Goal: Task Accomplishment & Management: Manage account settings

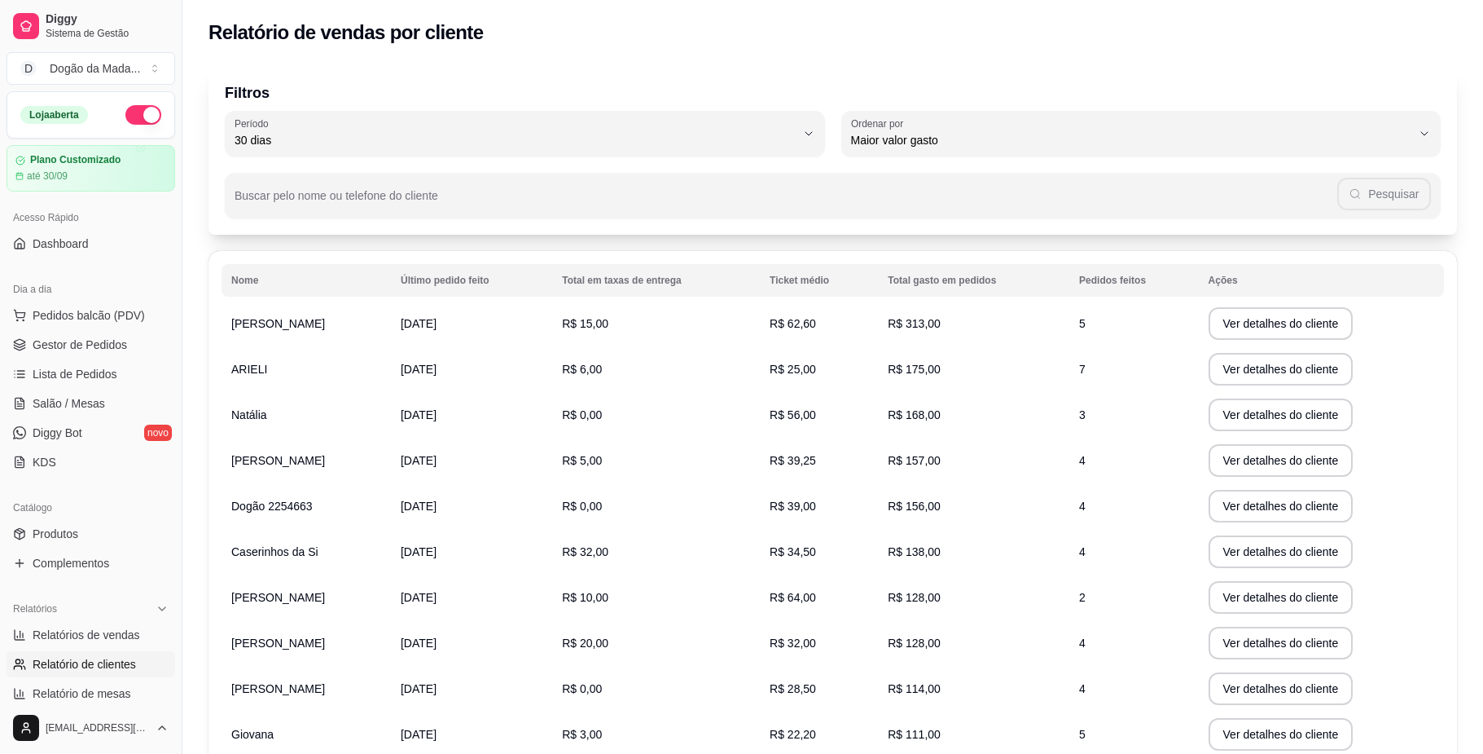
select select "30"
select select "HIGHEST_TOTAL_SPENT_WITH_ORDERS"
click at [73, 633] on span "Relatórios de vendas" at bounding box center [87, 634] width 108 height 16
select select "ALL"
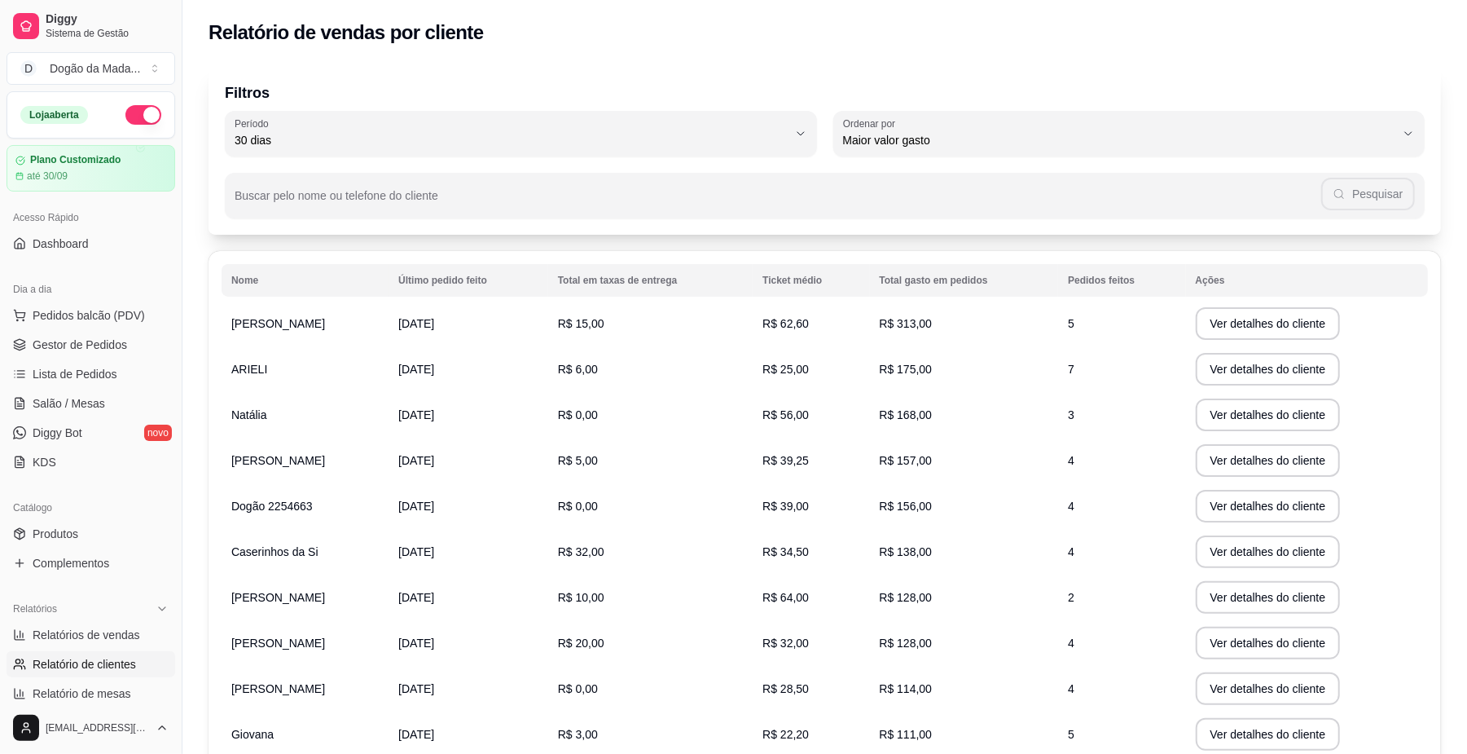
select select "0"
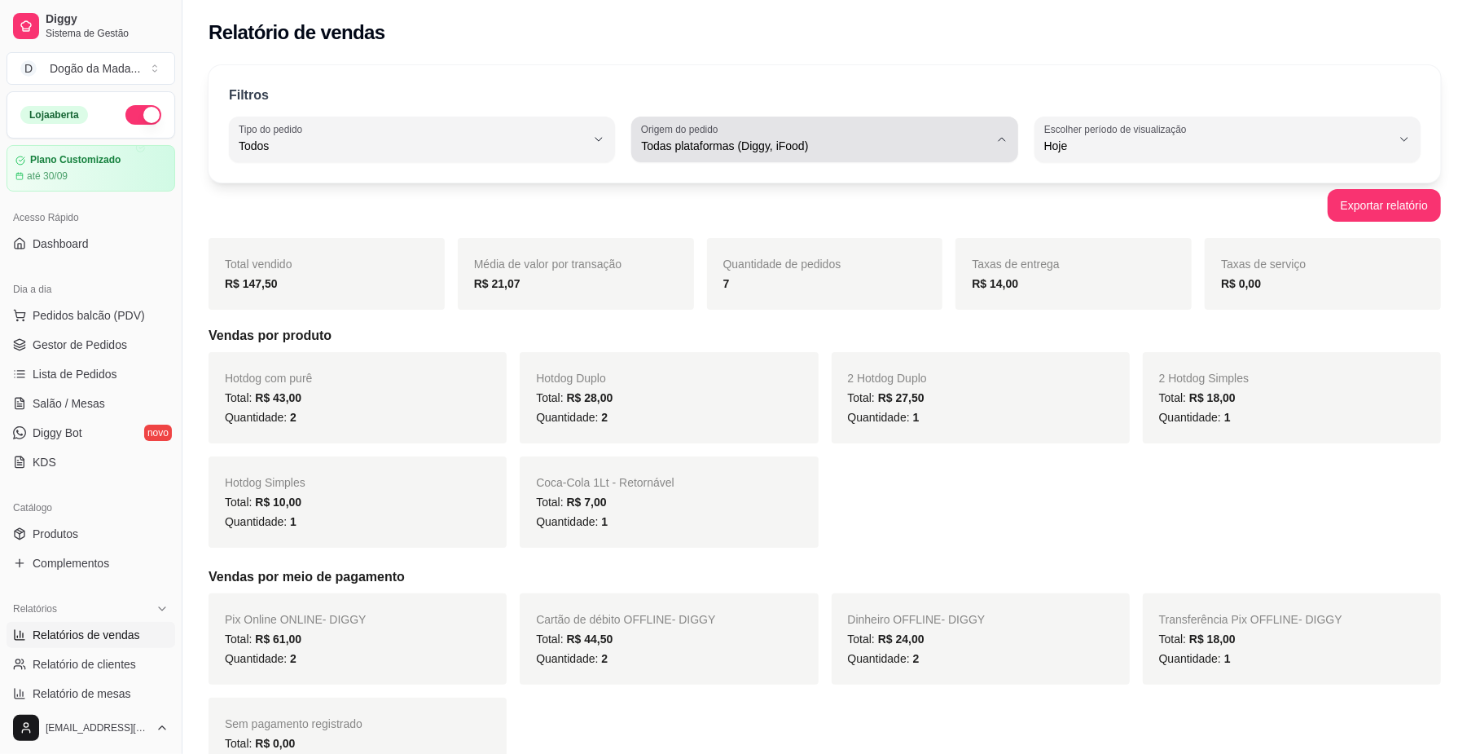
click at [699, 155] on div "Todas plataformas (Diggy, iFood)" at bounding box center [814, 139] width 347 height 33
click at [671, 204] on li "Diggy" at bounding box center [825, 211] width 358 height 25
type input "DIGGY"
select select "DIGGY"
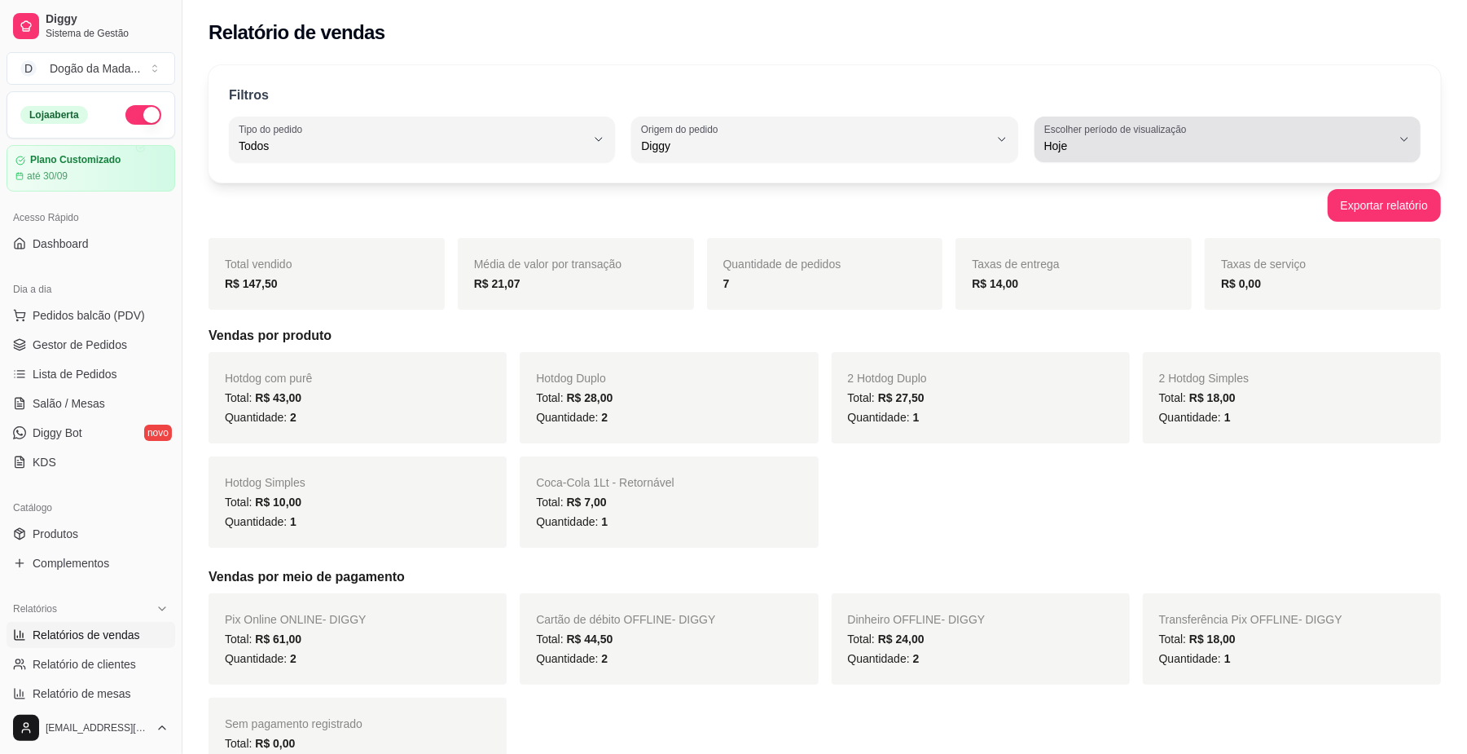
click at [1103, 138] on span "Hoje" at bounding box center [1217, 146] width 347 height 16
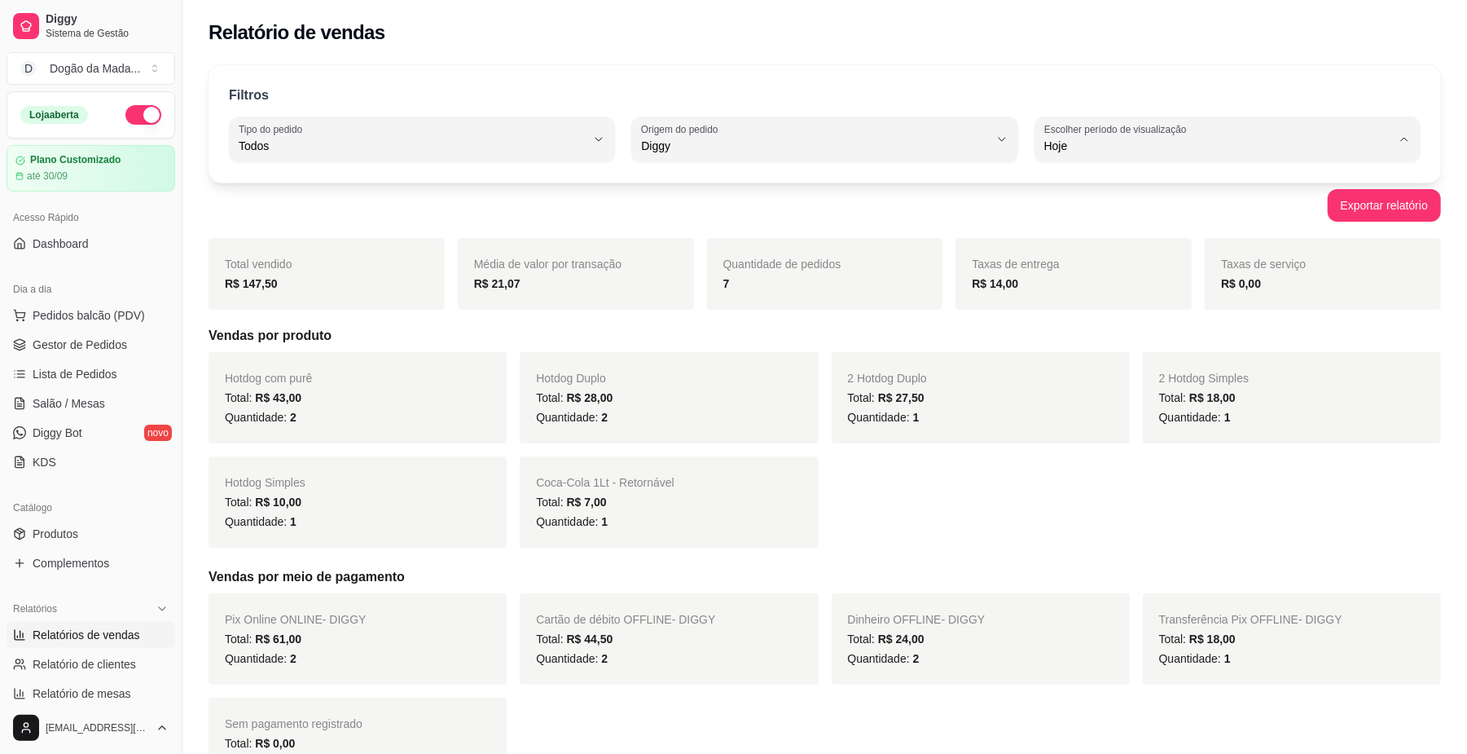
click at [1076, 347] on span "Customizado" at bounding box center [1220, 343] width 330 height 15
type input "-1"
select select "-1"
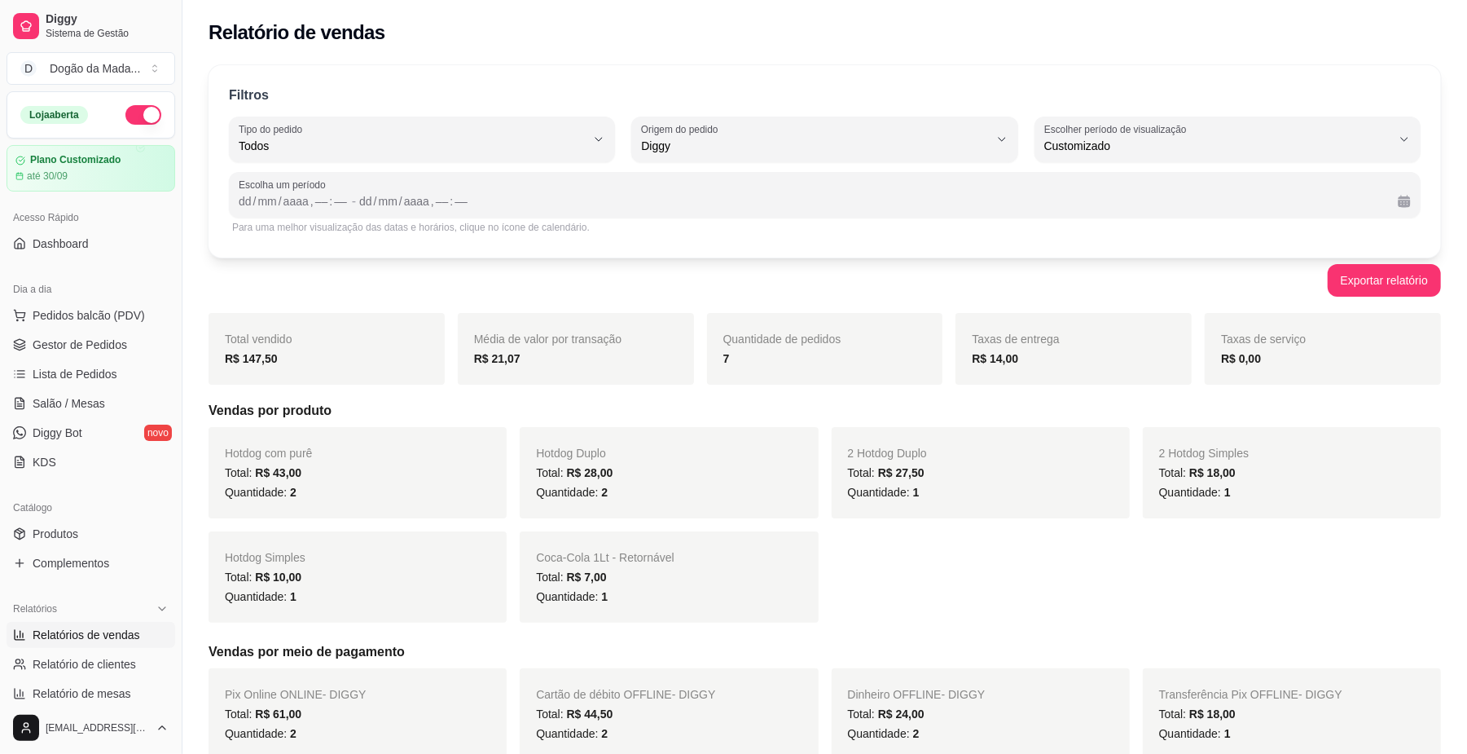
scroll to position [15, 0]
click at [244, 192] on div "dd / mm / aaaa , –– : ––" at bounding box center [294, 201] width 110 height 20
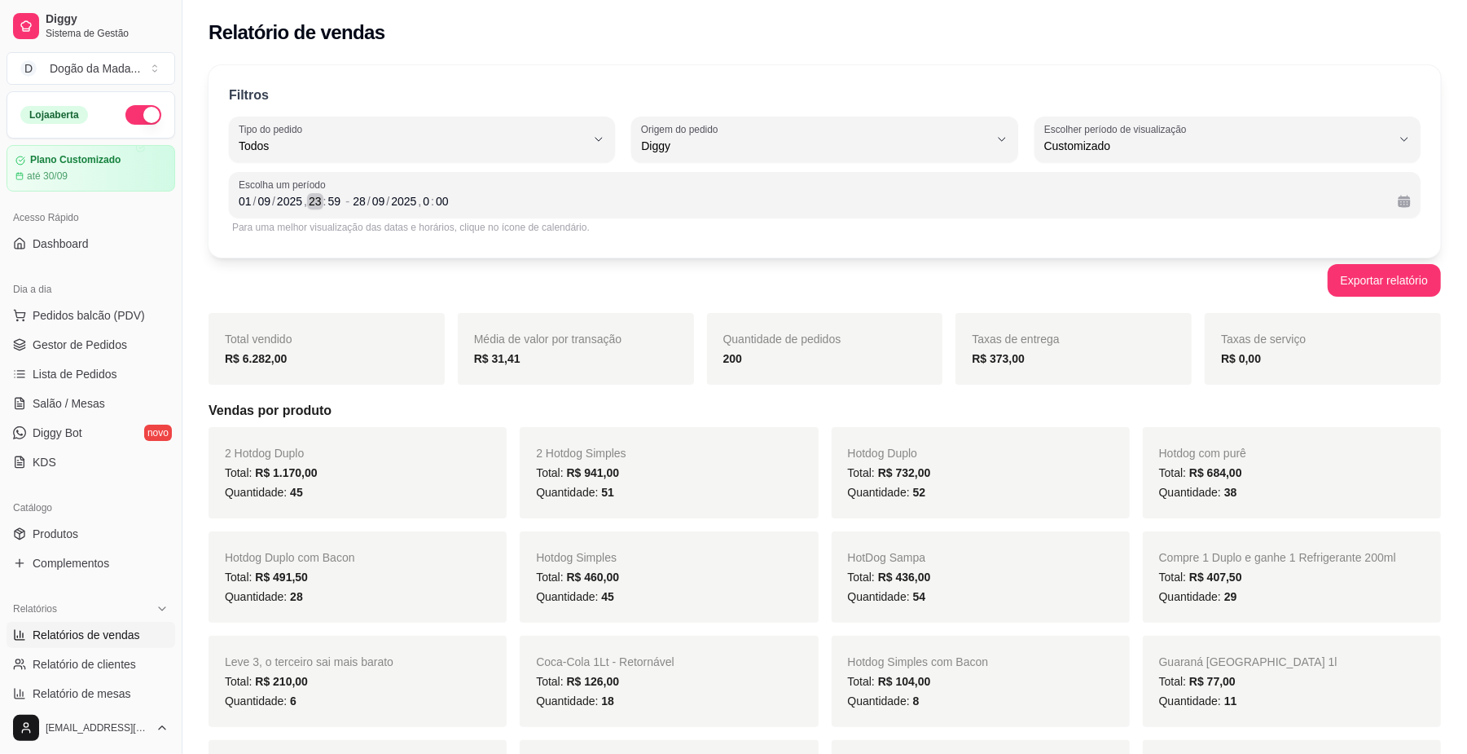
click at [310, 203] on div "23" at bounding box center [315, 201] width 16 height 16
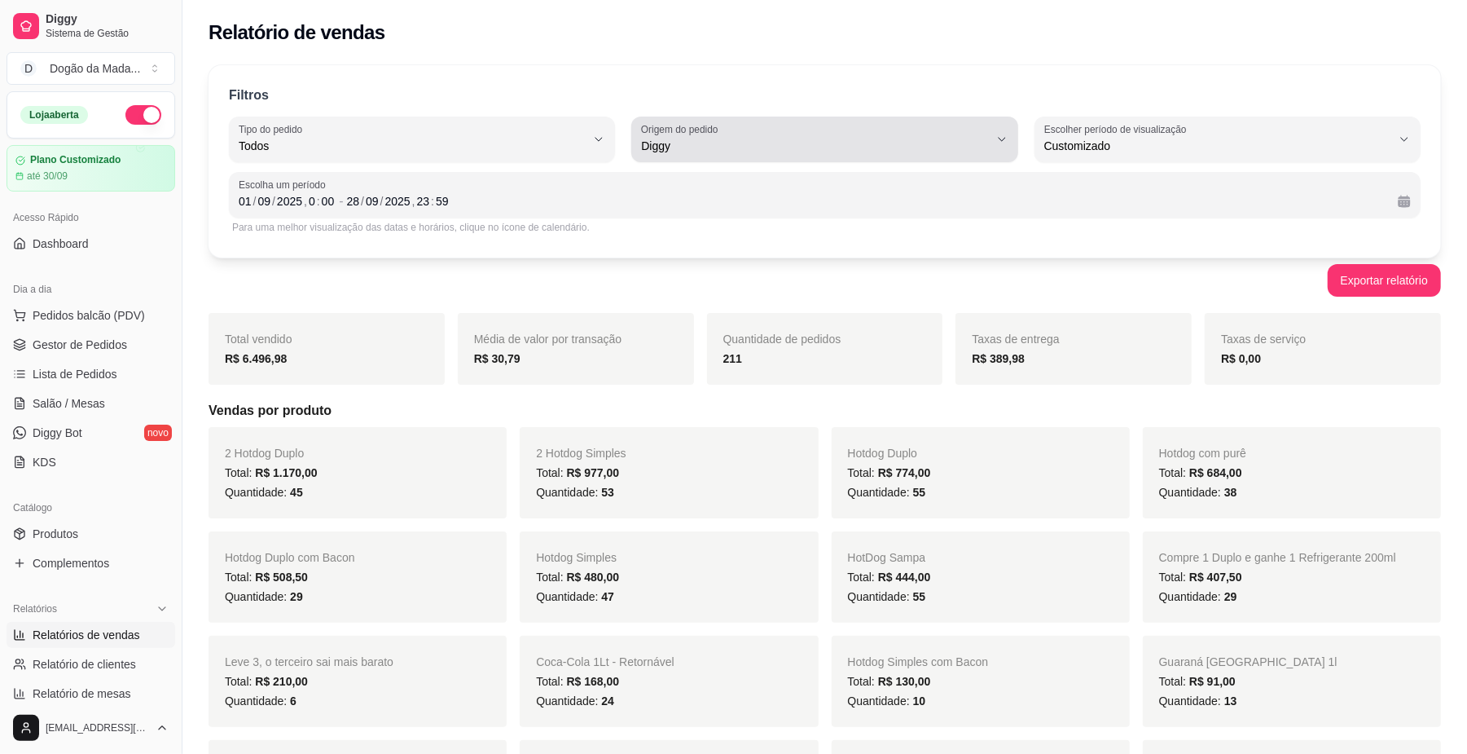
click at [662, 143] on span "Diggy" at bounding box center [814, 146] width 347 height 16
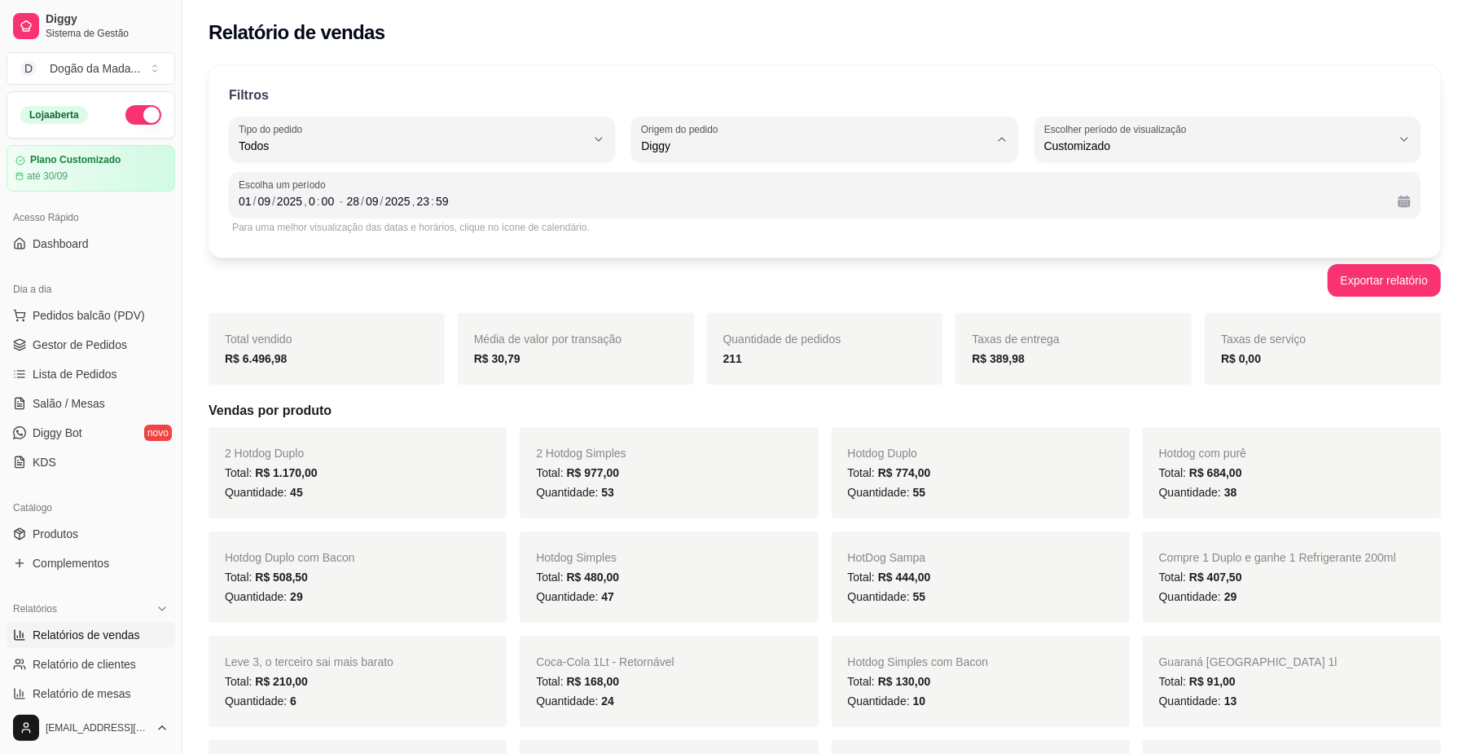
click at [682, 207] on span "Diggy" at bounding box center [817, 211] width 330 height 15
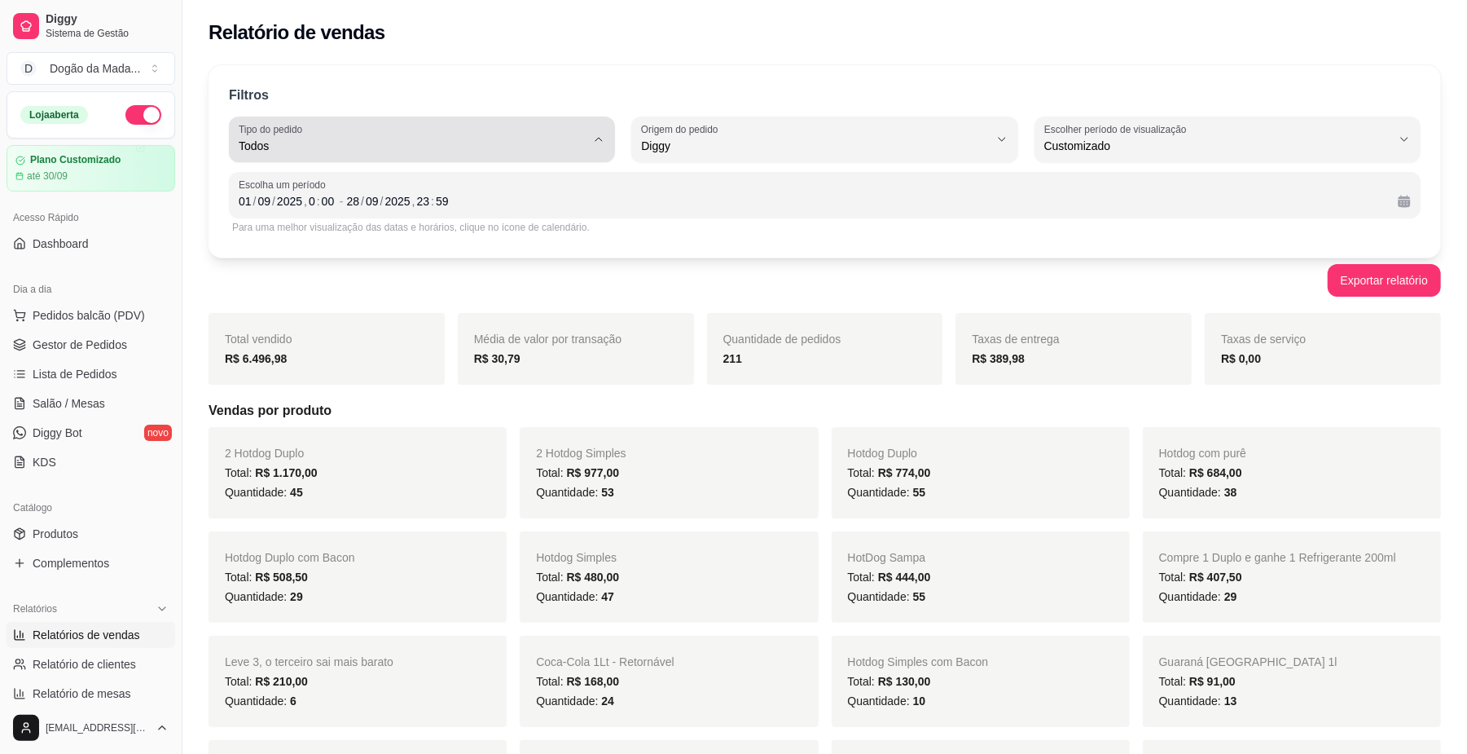
click at [458, 160] on button "Tipo do pedido Todos" at bounding box center [422, 139] width 386 height 46
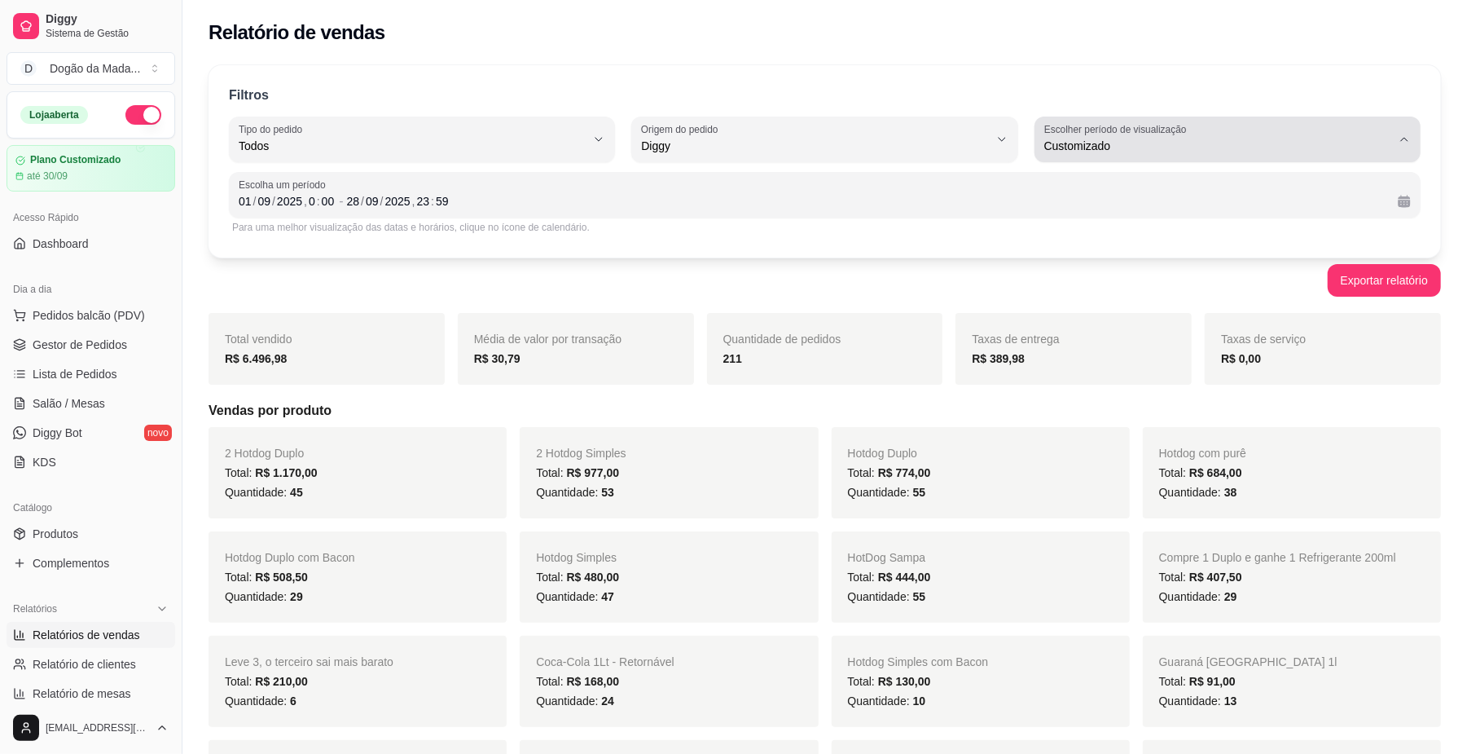
click at [1144, 138] on span "Customizado" at bounding box center [1217, 146] width 347 height 16
click at [1105, 187] on span "Hoje" at bounding box center [1220, 184] width 330 height 15
type input "0"
select select "0"
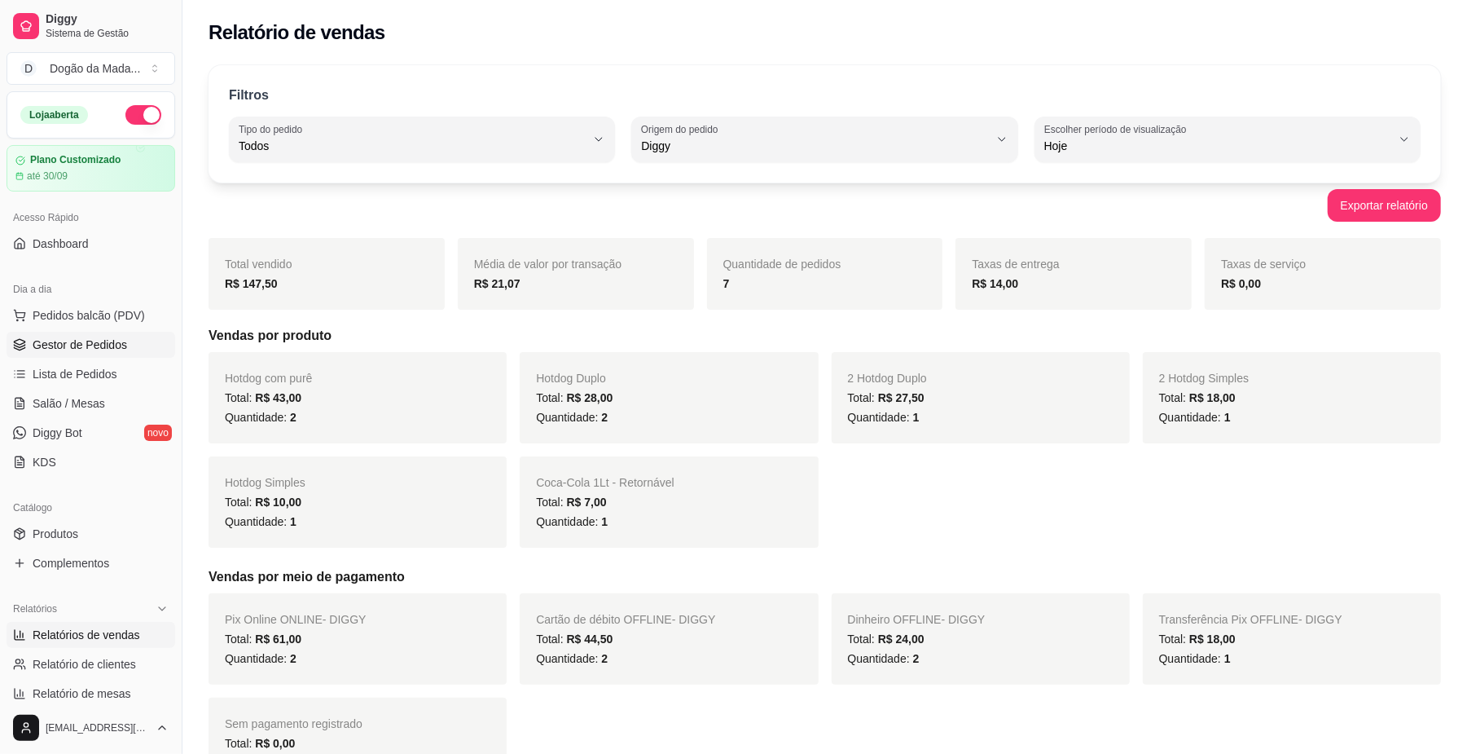
click at [79, 340] on span "Gestor de Pedidos" at bounding box center [80, 344] width 94 height 16
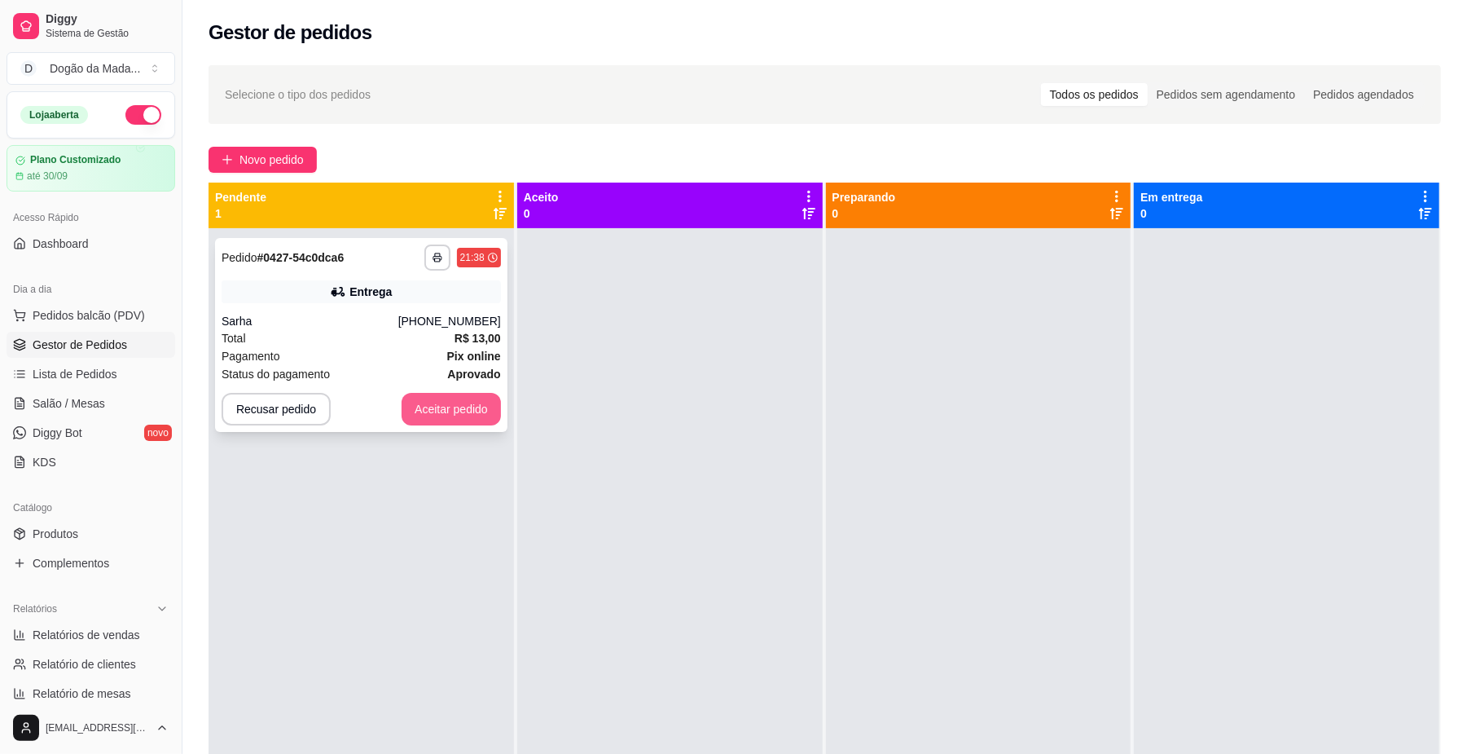
click at [469, 404] on button "Aceitar pedido" at bounding box center [451, 409] width 99 height 33
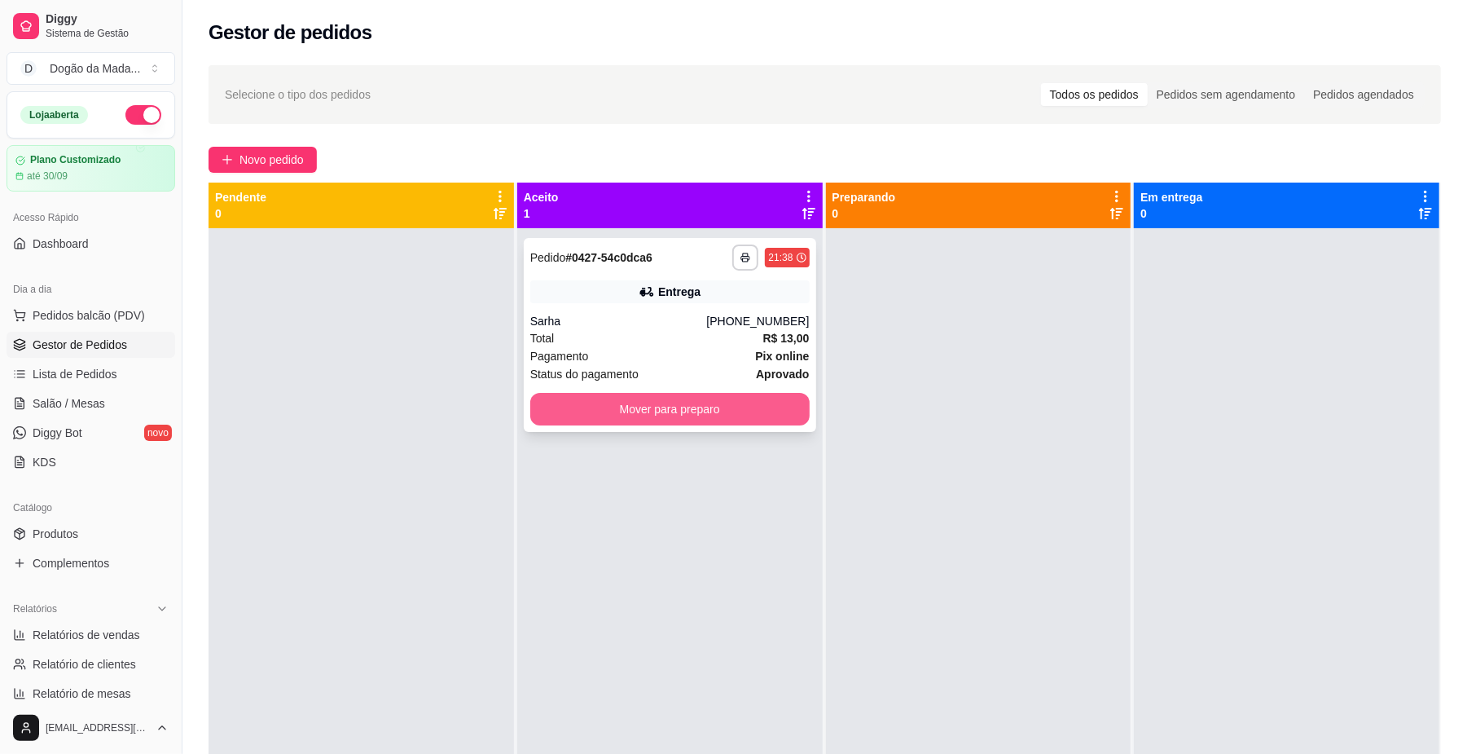
click at [647, 417] on button "Mover para preparo" at bounding box center [669, 409] width 279 height 33
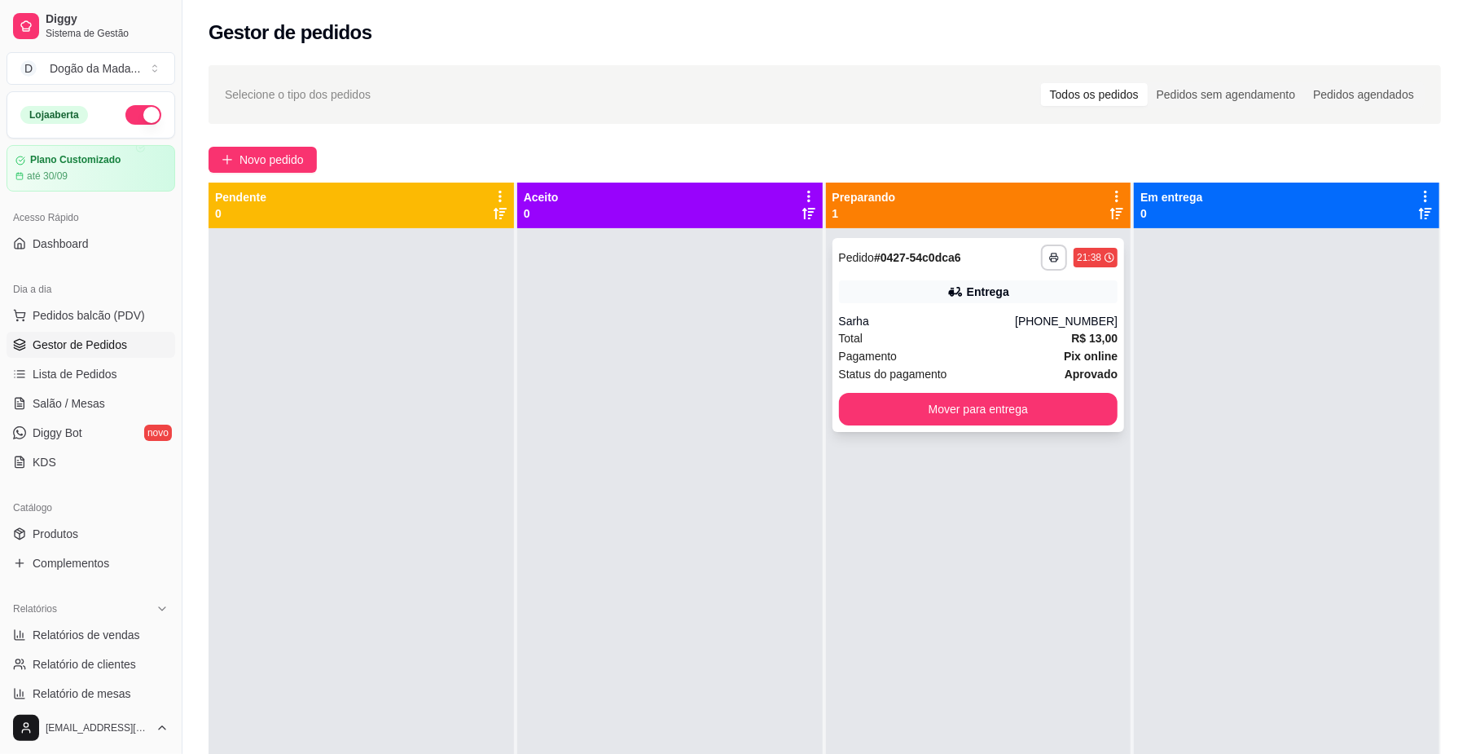
click at [914, 323] on div "Sarha" at bounding box center [927, 321] width 177 height 16
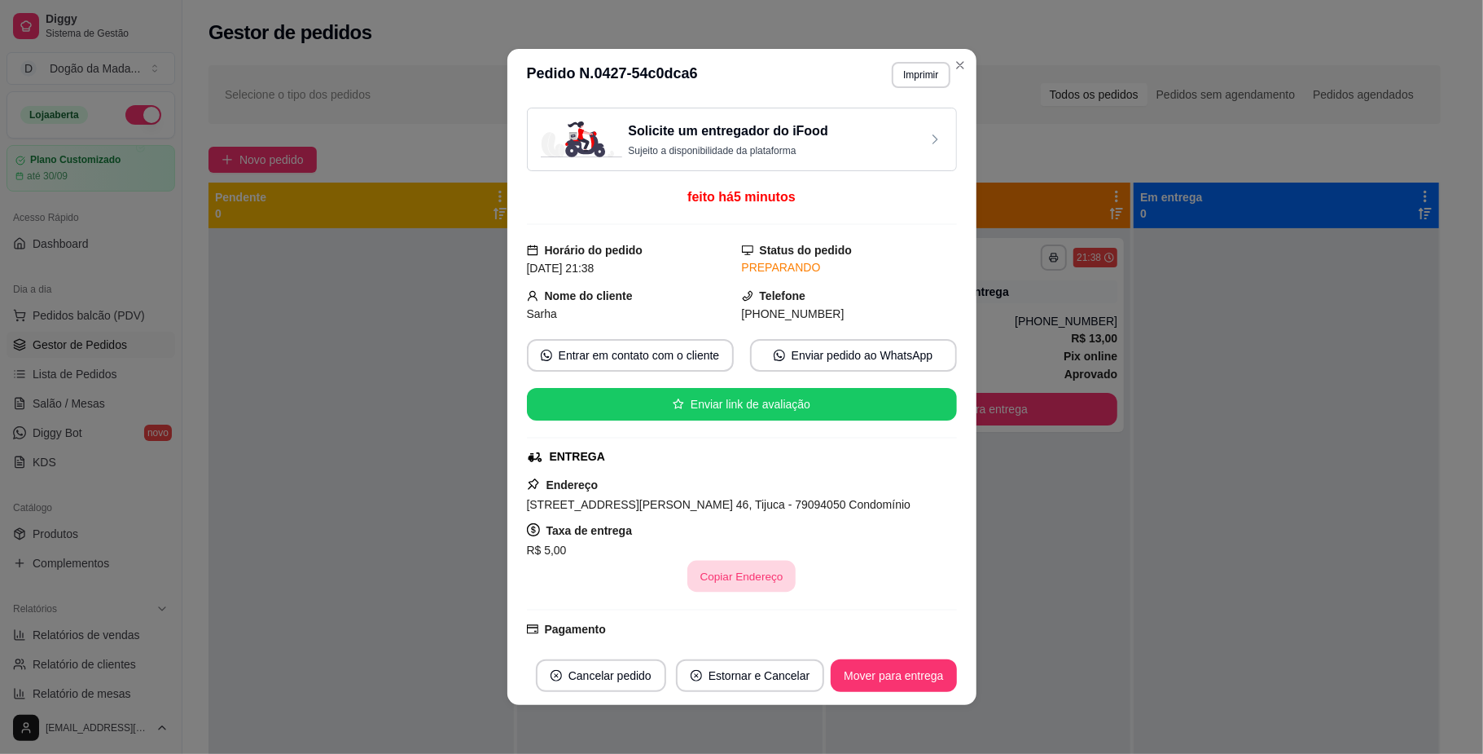
click at [750, 580] on button "Copiar Endereço" at bounding box center [742, 576] width 108 height 32
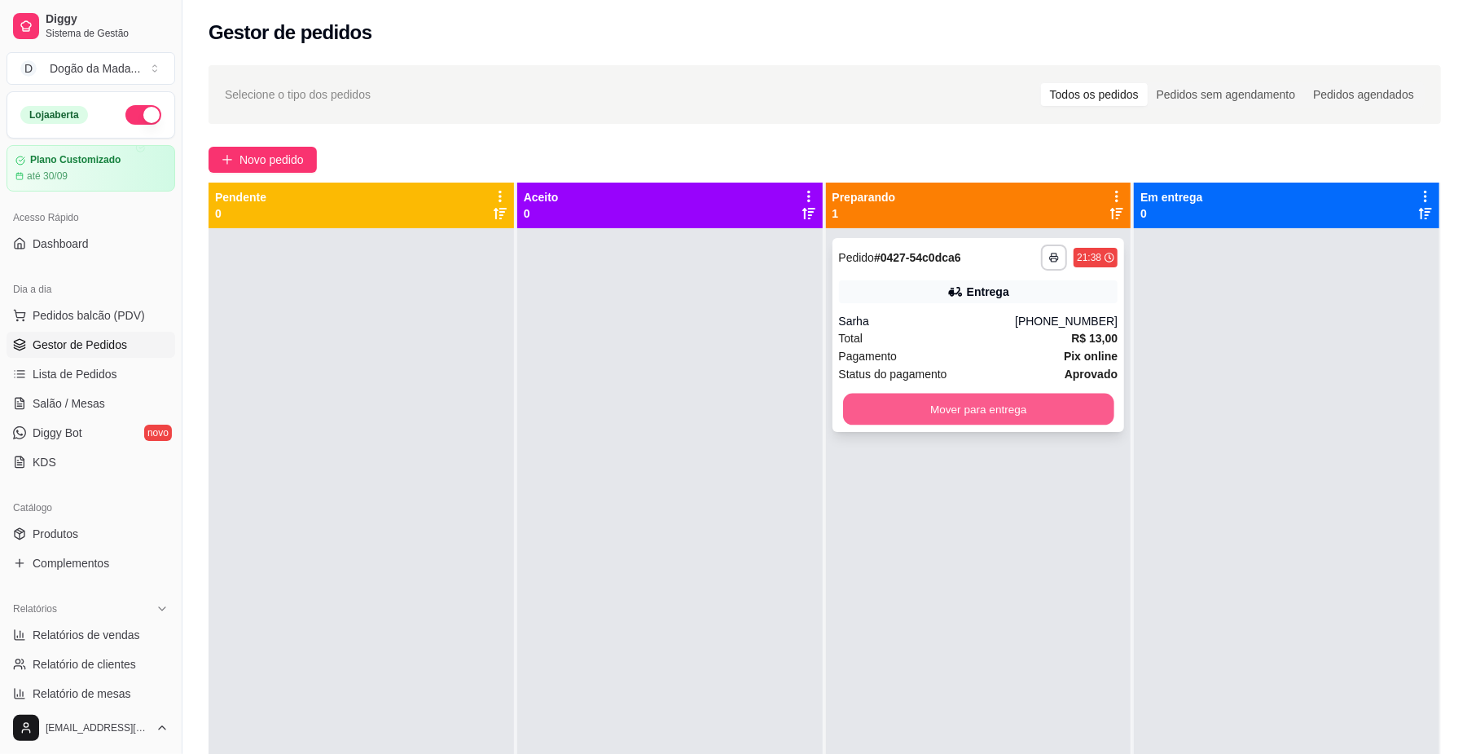
click at [894, 396] on button "Mover para entrega" at bounding box center [978, 409] width 270 height 32
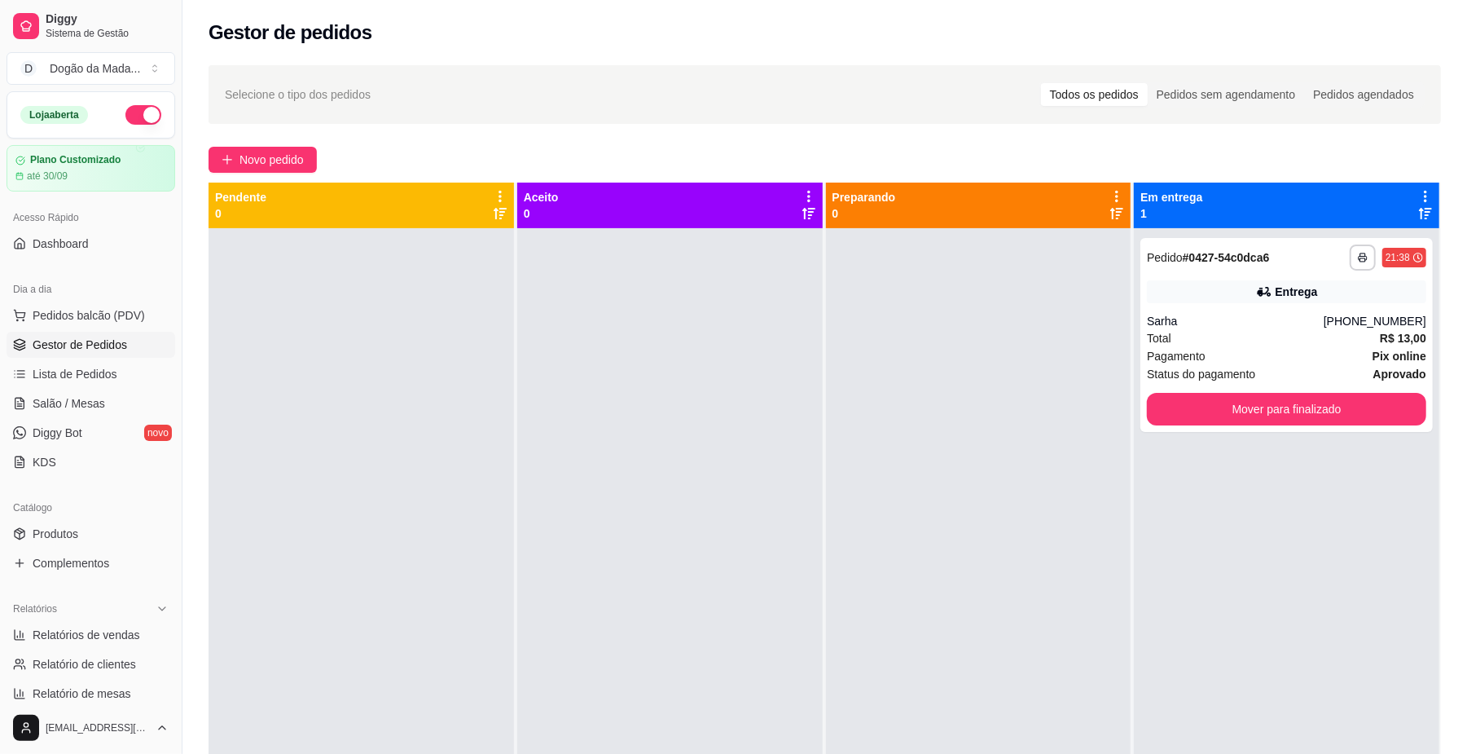
click at [134, 112] on button "button" at bounding box center [143, 115] width 36 height 20
